Goal: Find specific page/section: Find specific page/section

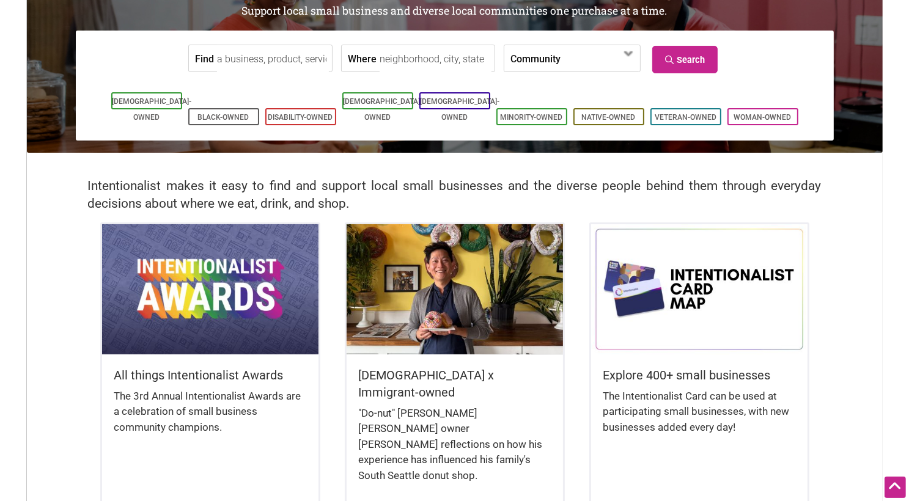
scroll to position [122, 0]
click at [296, 59] on input "Find" at bounding box center [273, 58] width 112 height 27
type input "bakery"
click at [699, 65] on link "Search" at bounding box center [684, 59] width 65 height 27
click at [434, 57] on input "Where" at bounding box center [435, 58] width 112 height 27
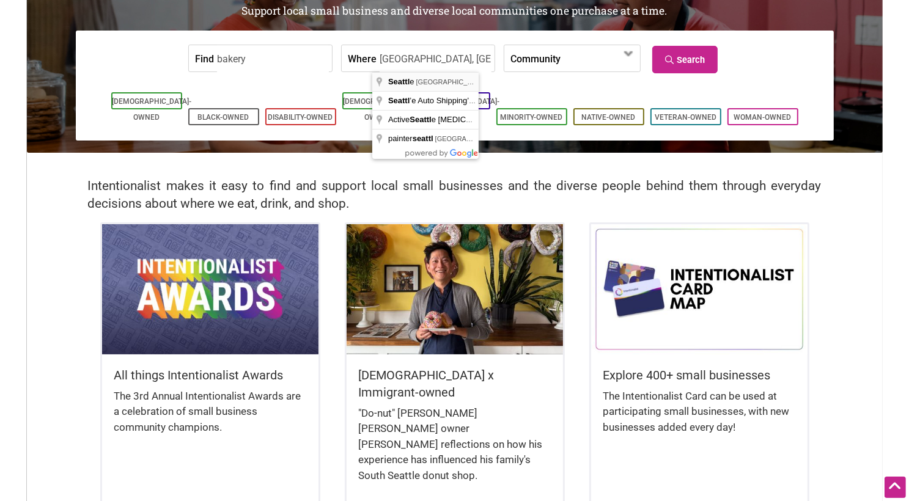
type input "[GEOGRAPHIC_DATA], [GEOGRAPHIC_DATA], [GEOGRAPHIC_DATA]"
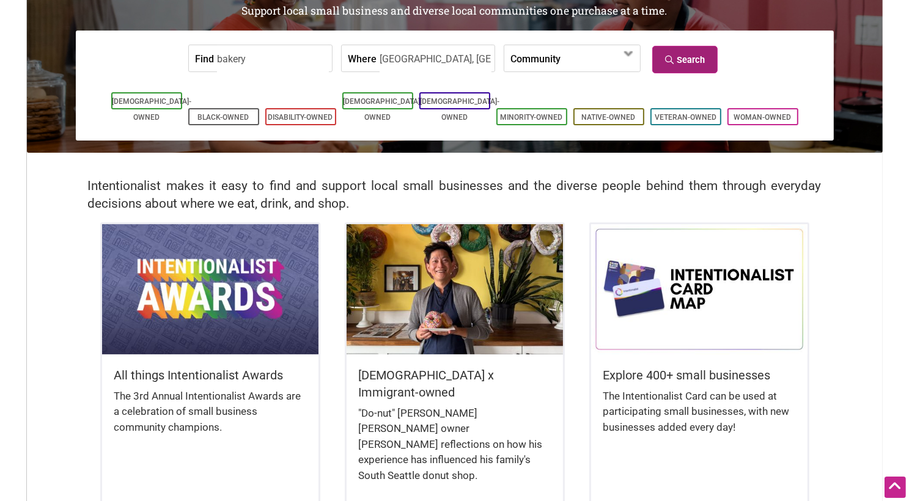
click at [681, 65] on link "Search" at bounding box center [684, 59] width 65 height 27
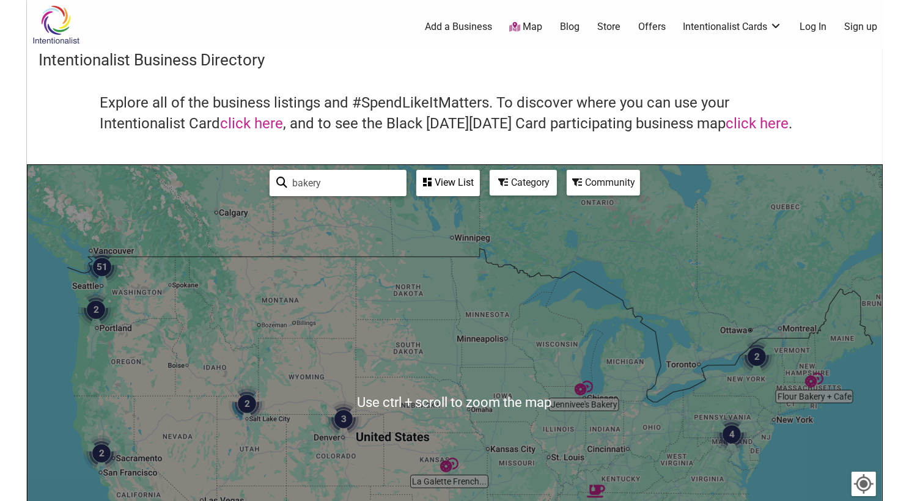
click at [109, 254] on img "51" at bounding box center [102, 267] width 37 height 37
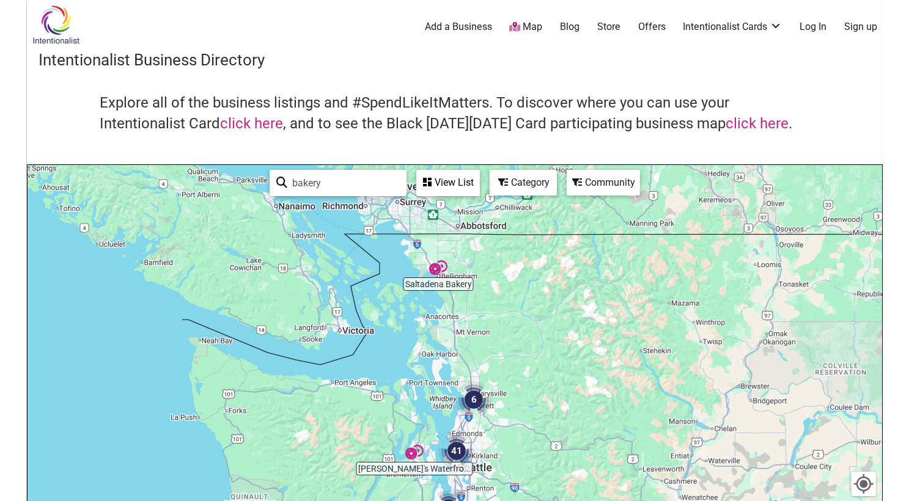
click at [438, 280] on div "To navigate, press the arrow keys." at bounding box center [454, 402] width 854 height 475
click at [588, 196] on div "To navigate, press the arrow keys." at bounding box center [454, 402] width 854 height 475
click at [582, 189] on div "Community" at bounding box center [603, 182] width 71 height 23
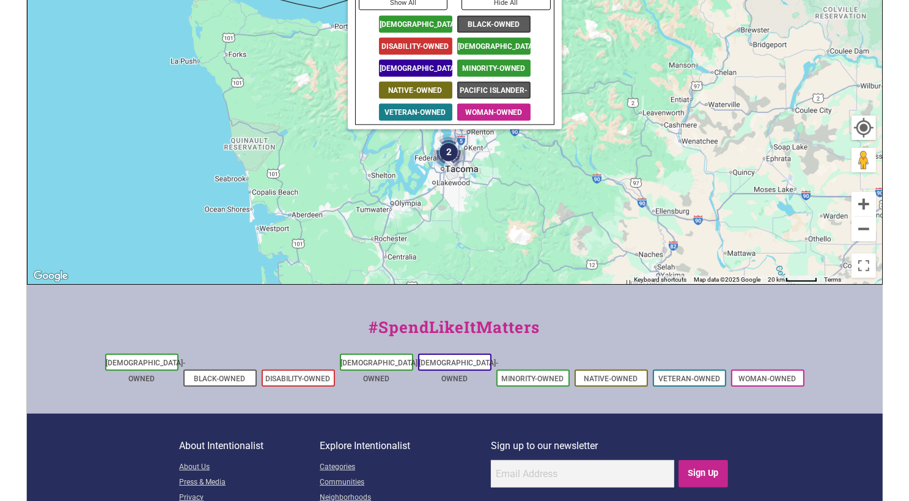
scroll to position [431, 0]
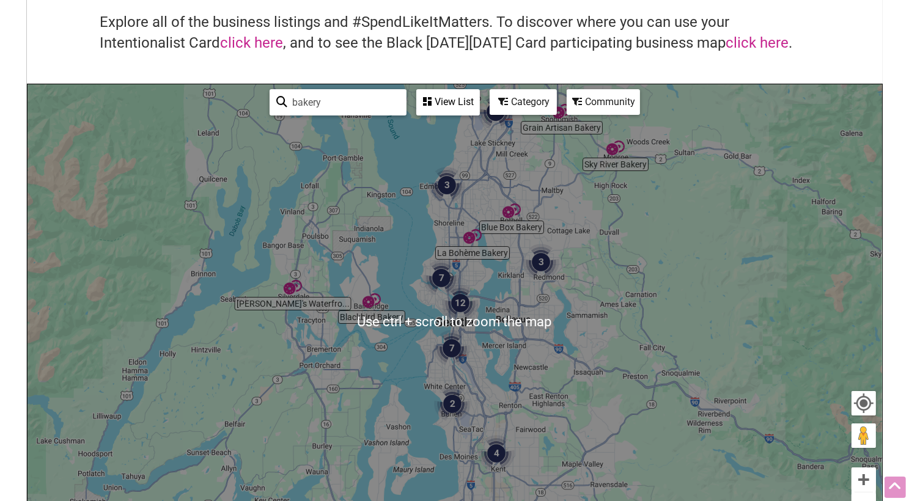
scroll to position [71, 0]
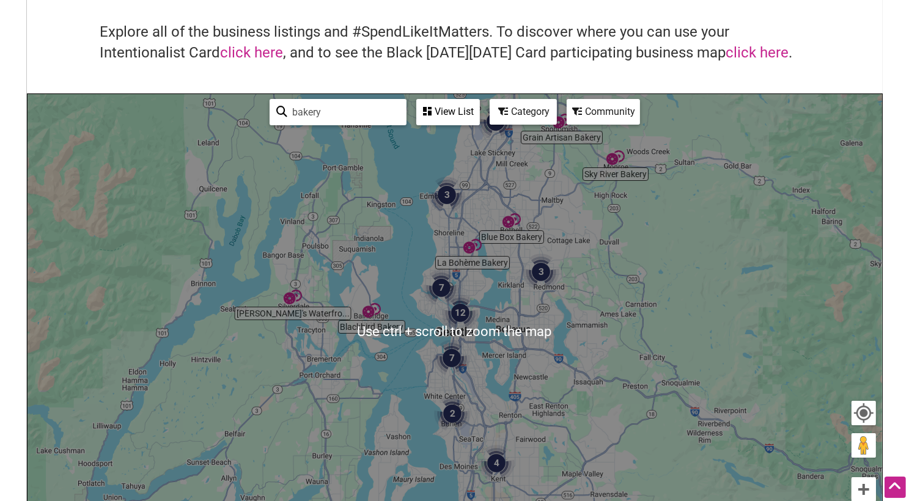
click at [447, 115] on div "View List" at bounding box center [447, 111] width 61 height 23
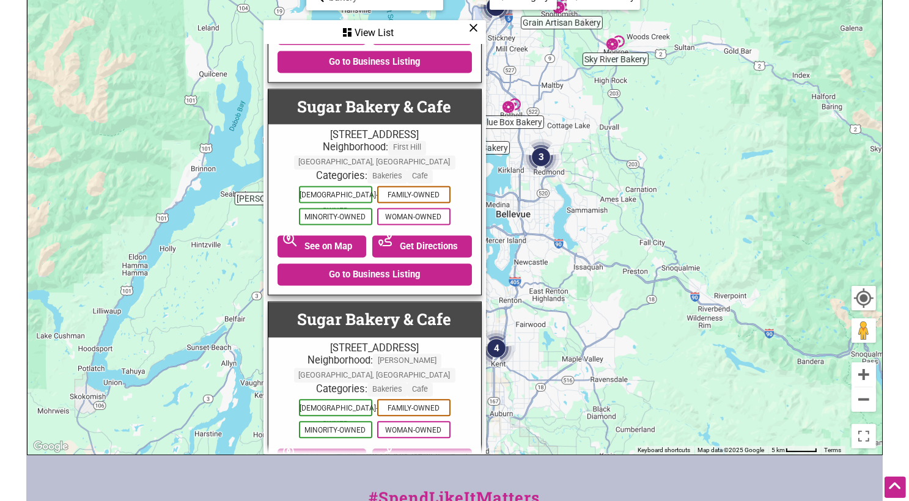
scroll to position [7107, 0]
